Goal: Navigation & Orientation: Find specific page/section

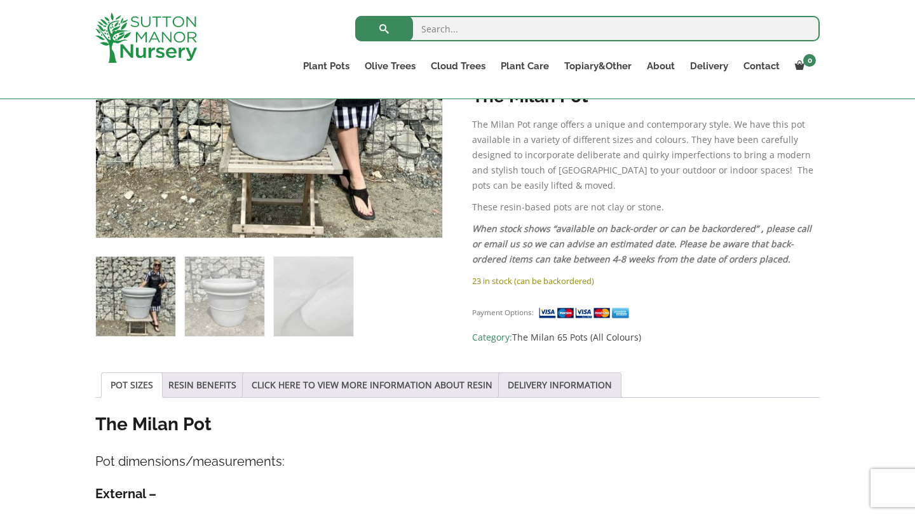
scroll to position [543, 0]
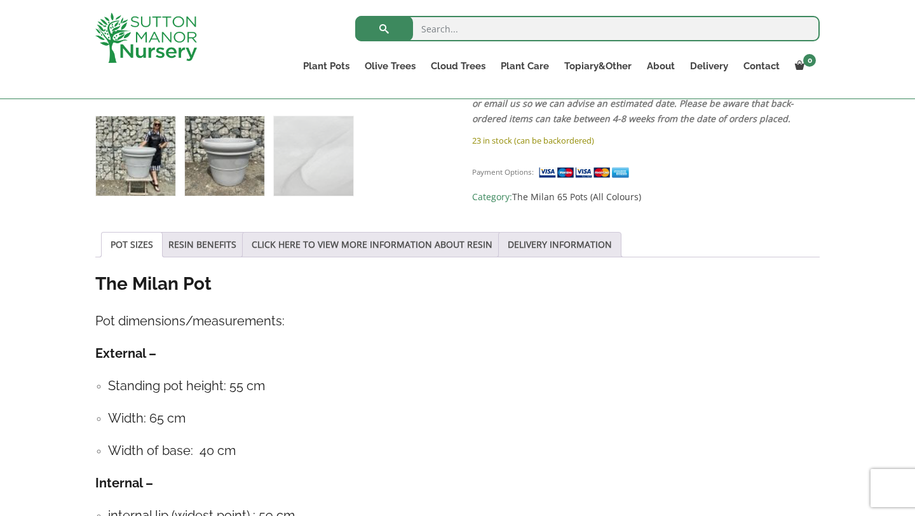
click at [215, 175] on img at bounding box center [224, 155] width 79 height 79
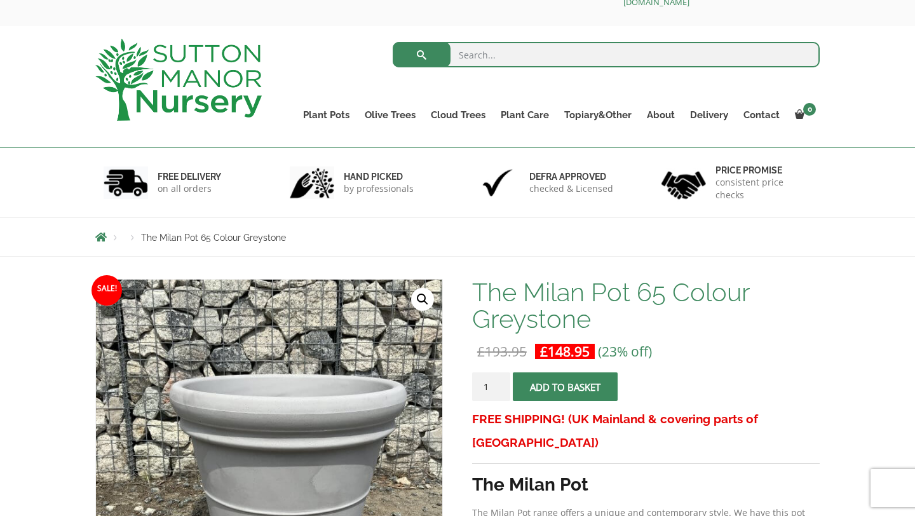
scroll to position [0, 0]
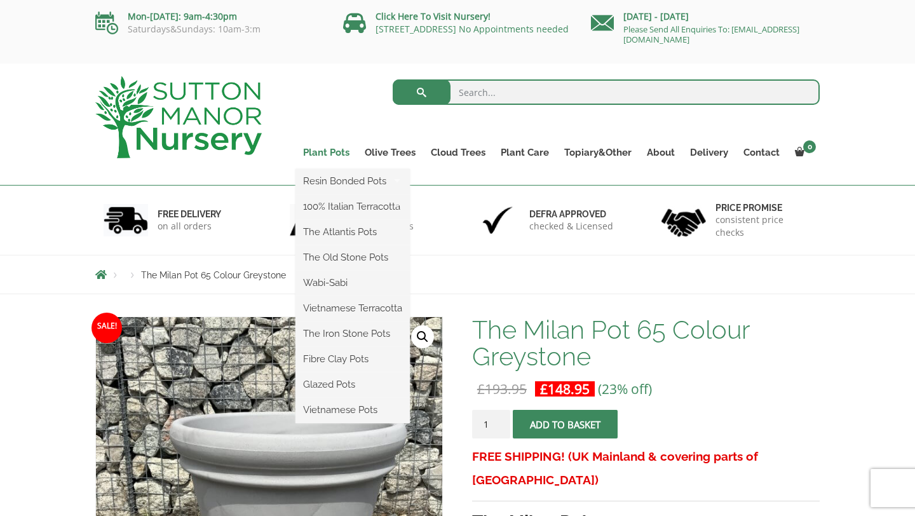
click at [322, 145] on link "Plant Pots" at bounding box center [327, 153] width 62 height 18
click at [337, 147] on link "Plant Pots" at bounding box center [327, 153] width 62 height 18
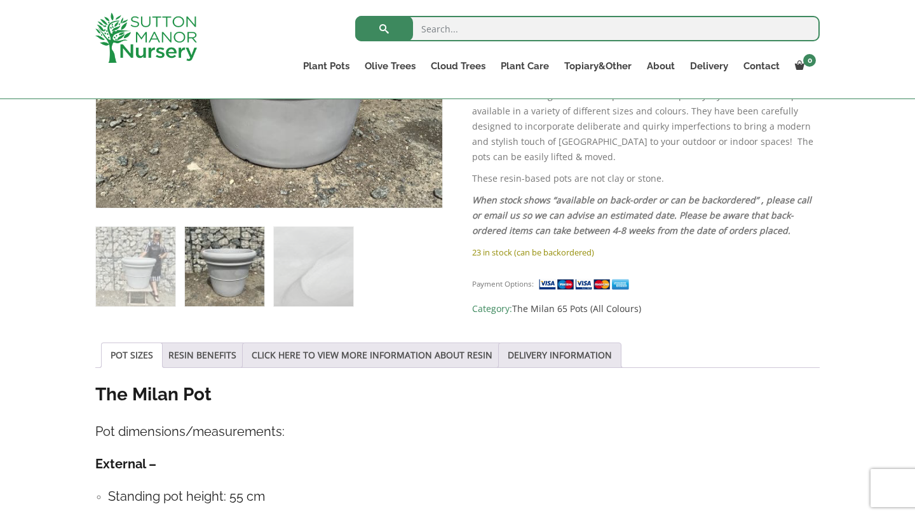
scroll to position [433, 0]
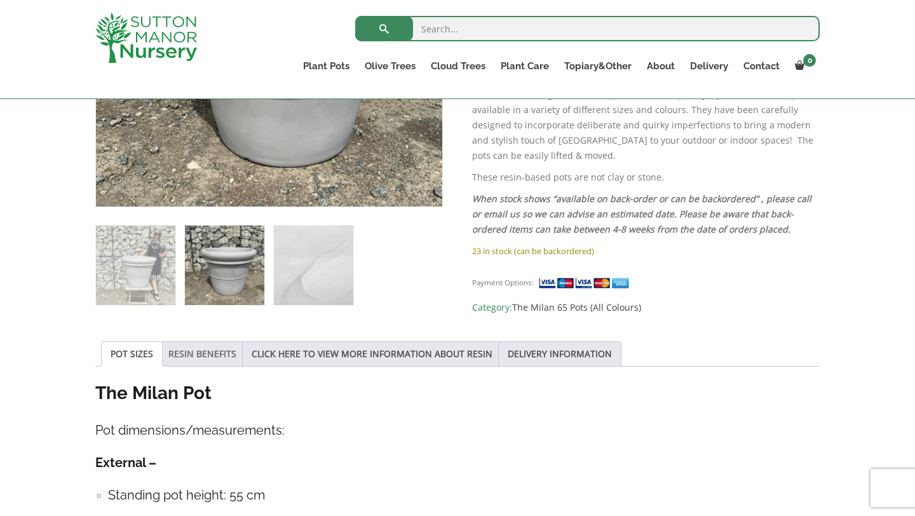
click at [188, 353] on link "RESIN BENEFITS" at bounding box center [202, 354] width 68 height 24
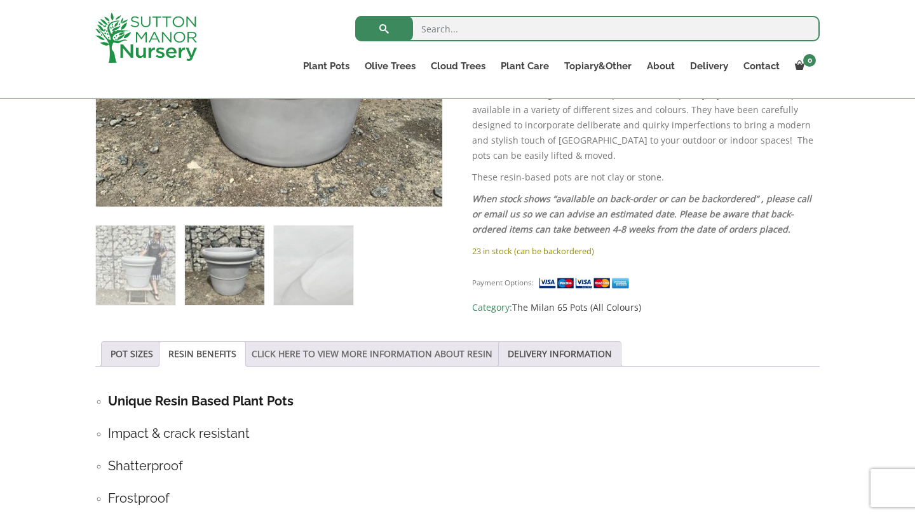
click at [281, 355] on link "CLICK HERE TO VIEW MORE INFORMATION ABOUT RESIN" at bounding box center [372, 354] width 241 height 24
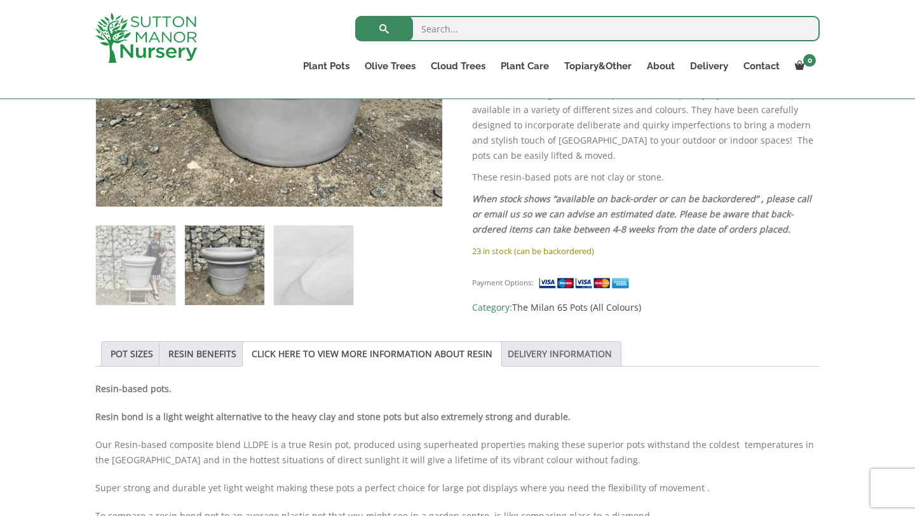
click at [542, 357] on link "DELIVERY INFORMATION" at bounding box center [560, 354] width 104 height 24
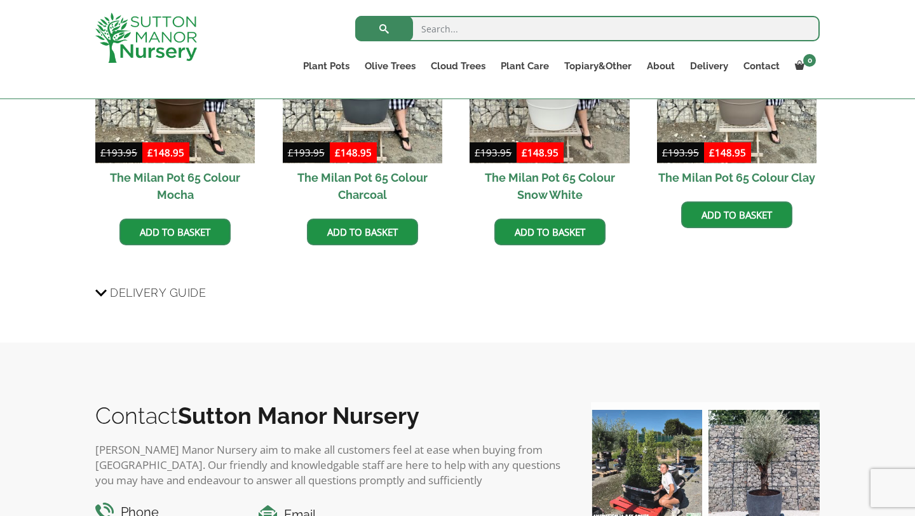
scroll to position [1186, 0]
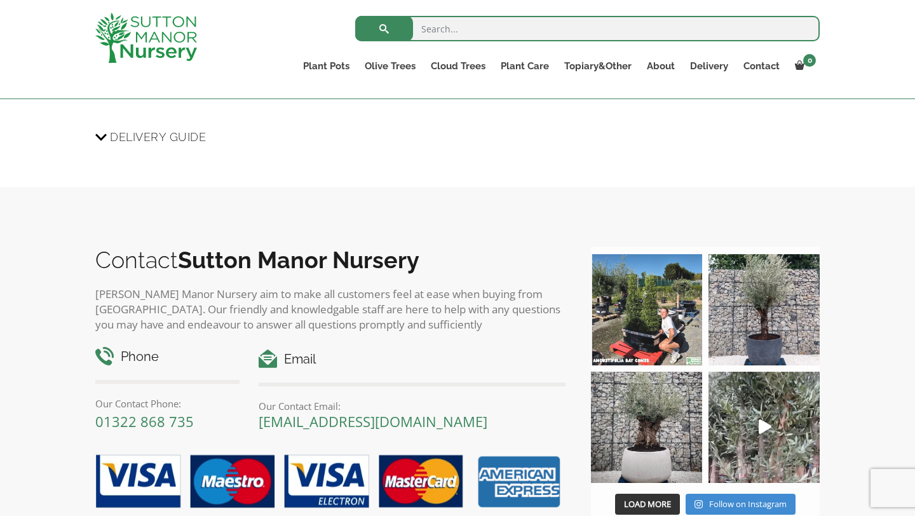
click at [763, 331] on img at bounding box center [764, 309] width 111 height 111
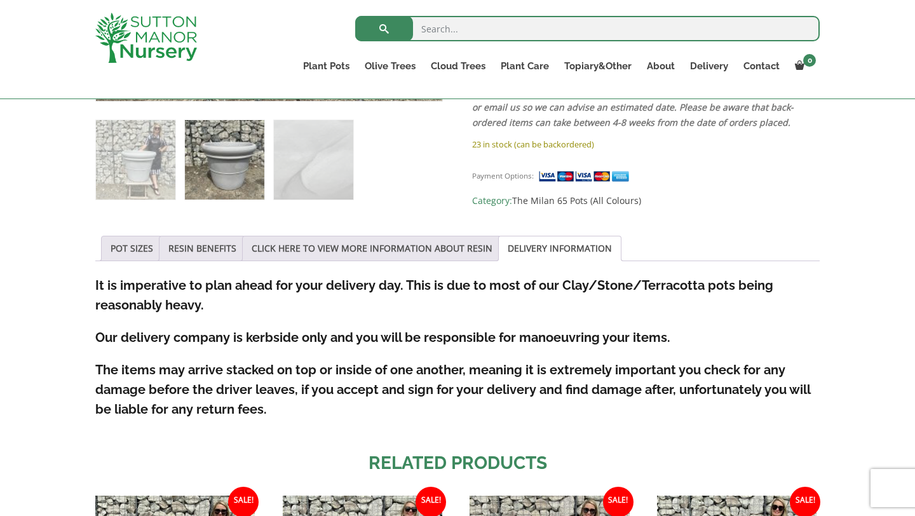
scroll to position [0, 0]
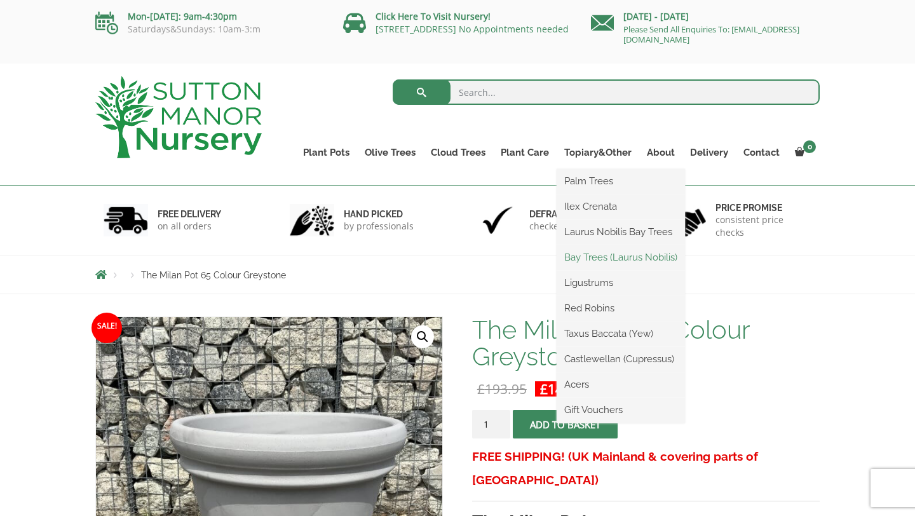
click at [584, 256] on link "Bay Trees (Laurus Nobilis)" at bounding box center [621, 257] width 128 height 19
